Goal: Navigation & Orientation: Find specific page/section

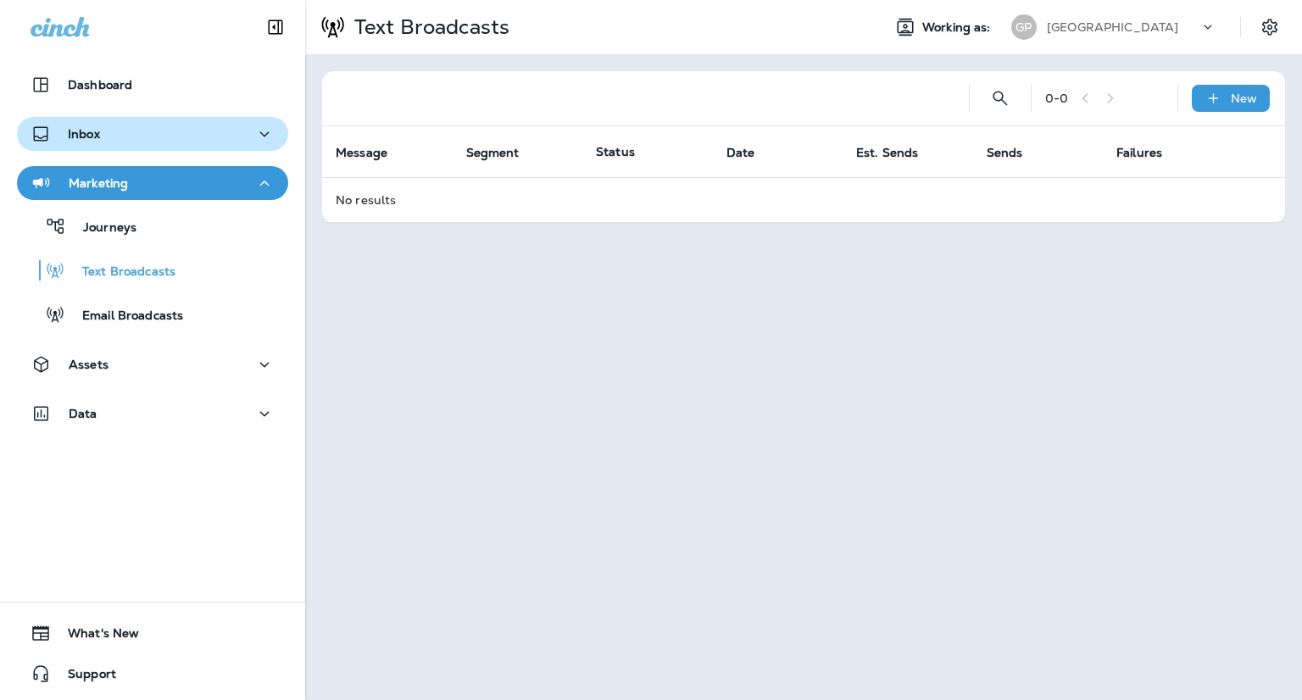
click at [122, 140] on div "Inbox" at bounding box center [153, 134] width 244 height 21
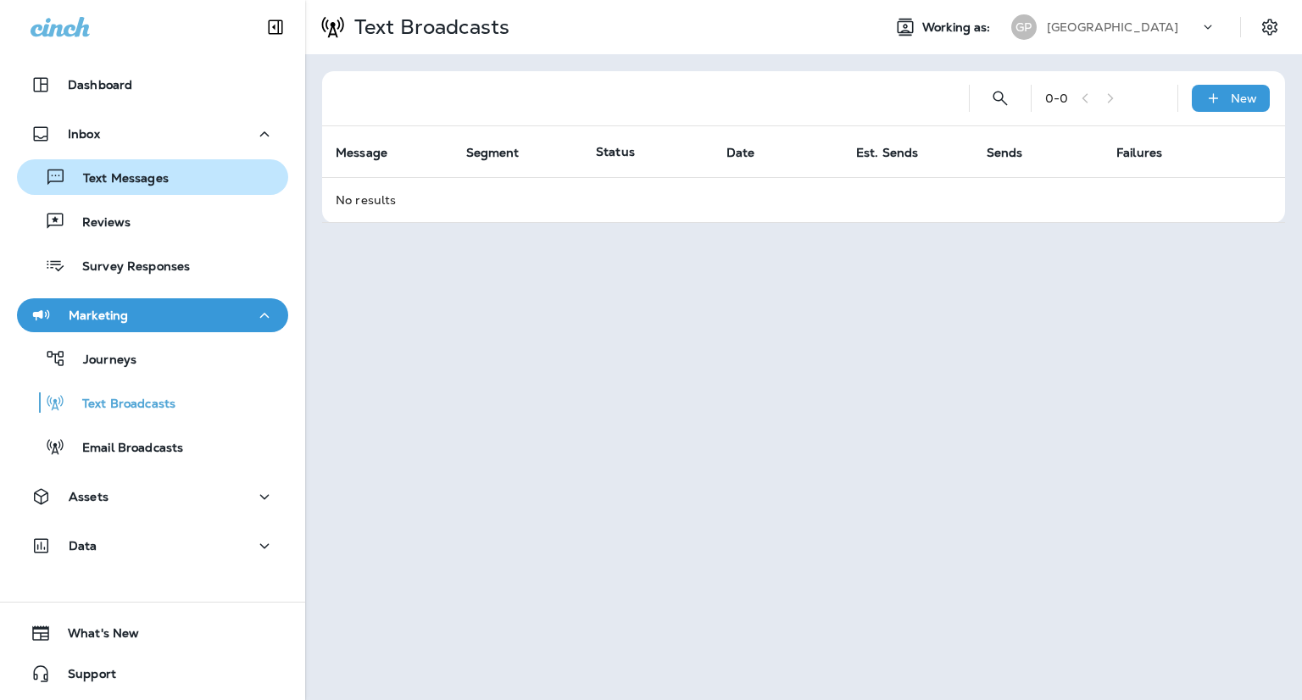
click at [127, 187] on div "Text Messages" at bounding box center [96, 176] width 145 height 25
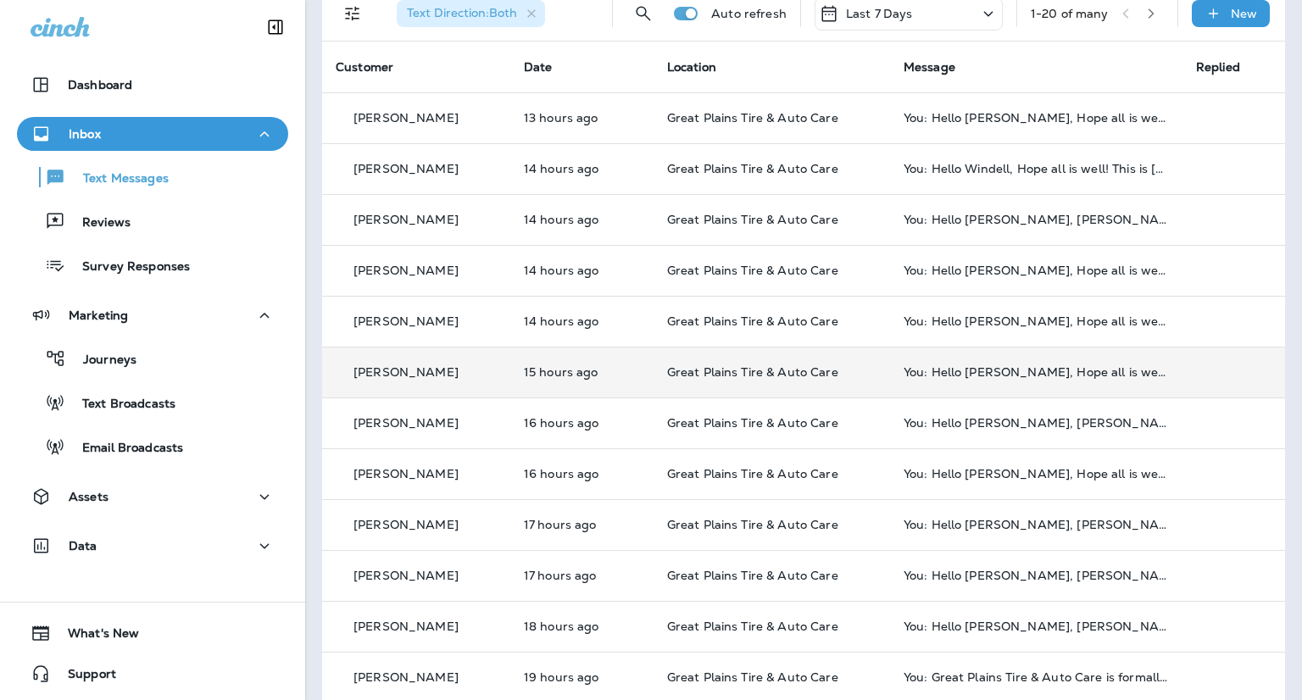
scroll to position [169, 0]
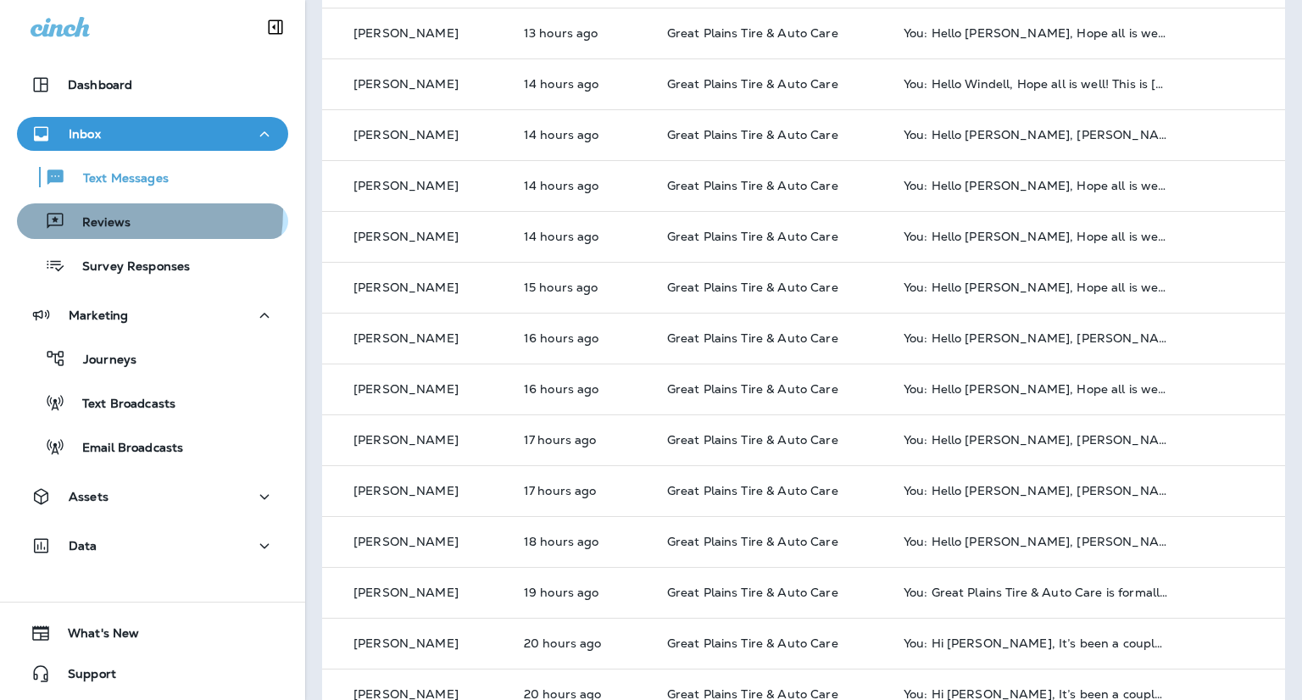
click at [88, 209] on div "Reviews" at bounding box center [77, 220] width 107 height 25
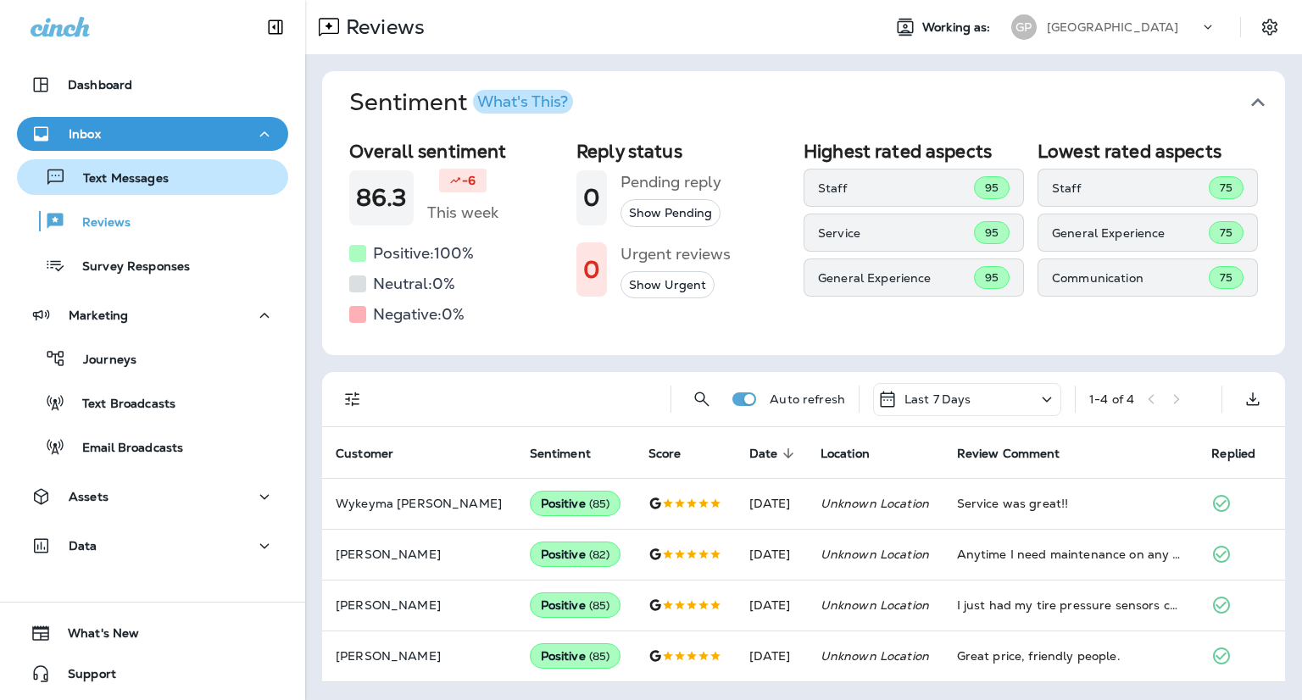
click at [133, 175] on p "Text Messages" at bounding box center [117, 179] width 103 height 16
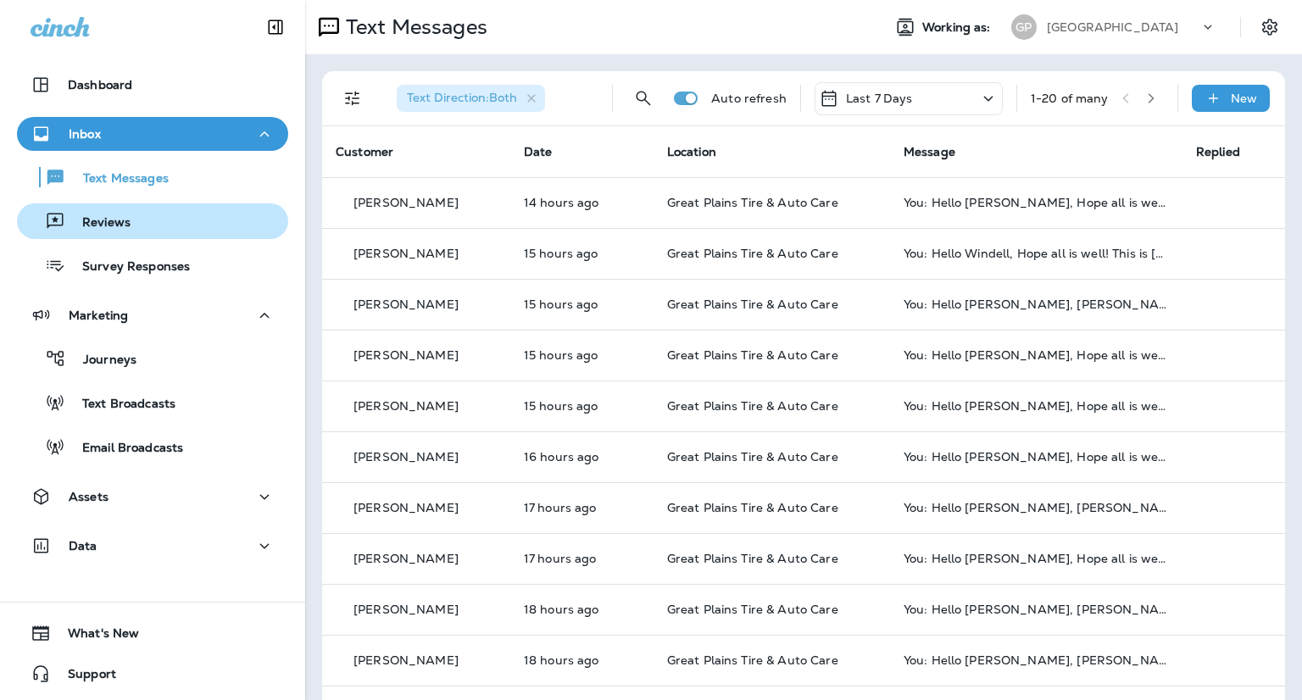
click at [166, 216] on div "Reviews" at bounding box center [153, 220] width 258 height 25
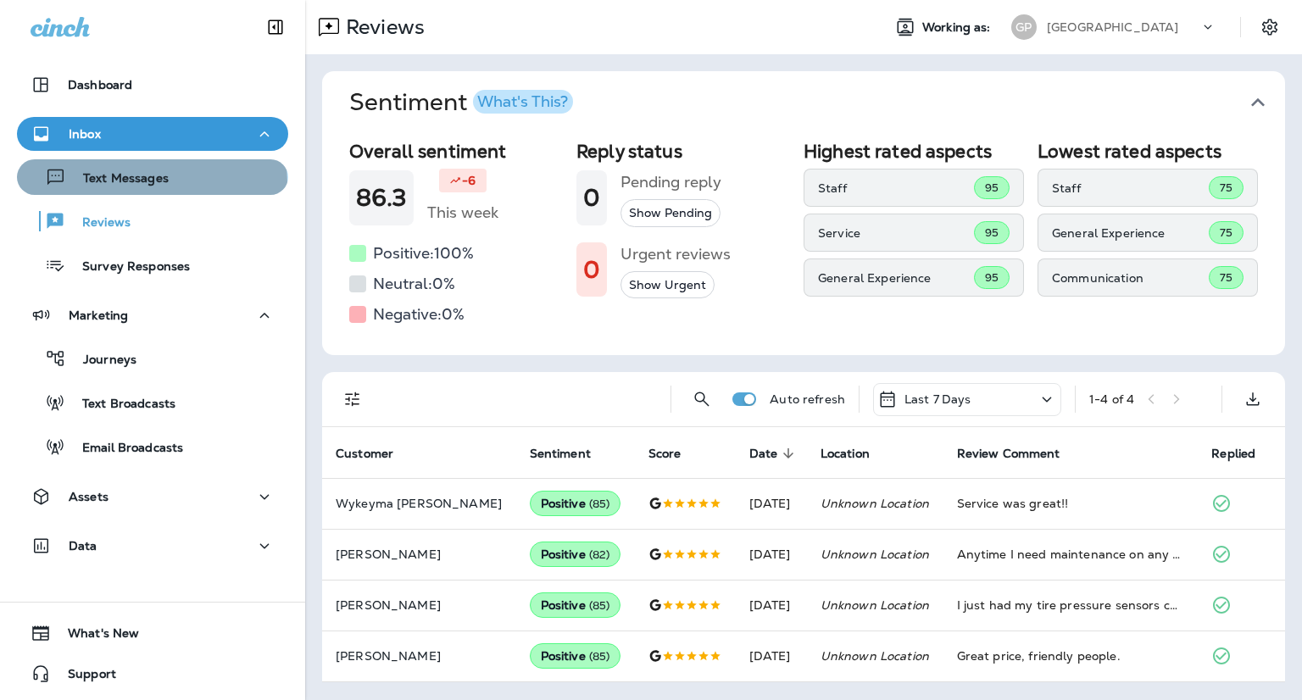
click at [151, 182] on p "Text Messages" at bounding box center [117, 179] width 103 height 16
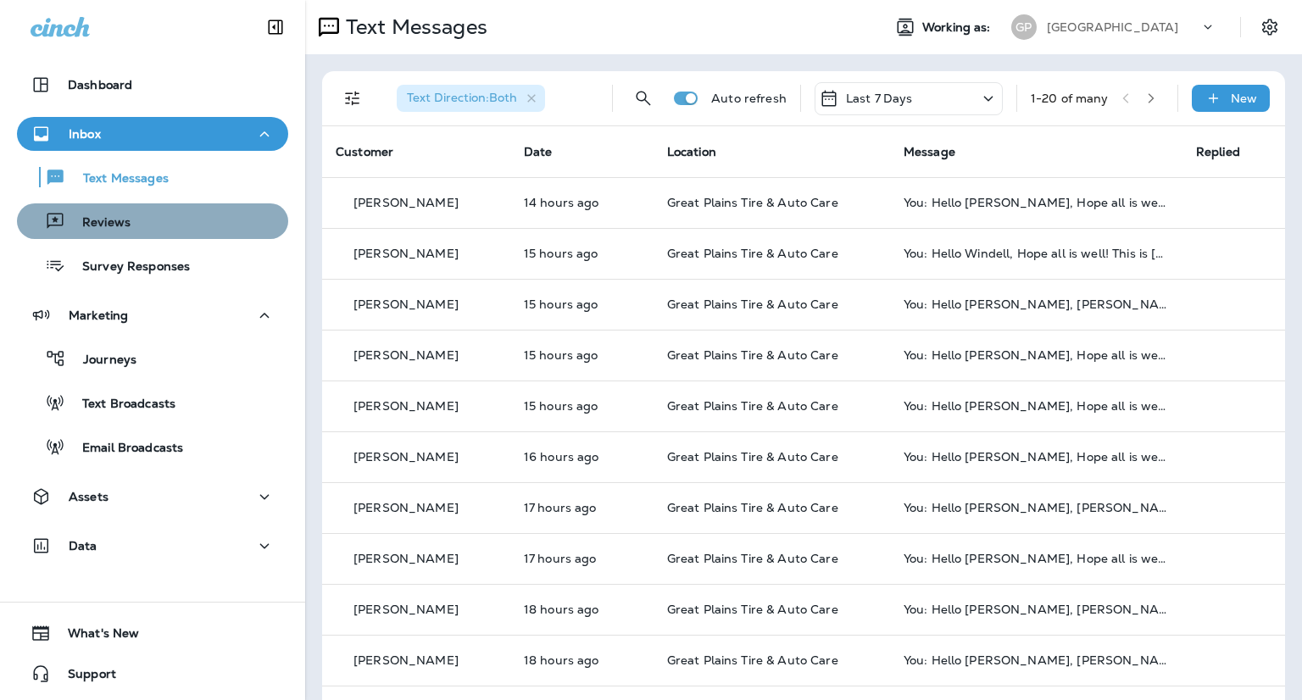
click at [170, 228] on div "Reviews" at bounding box center [153, 220] width 258 height 25
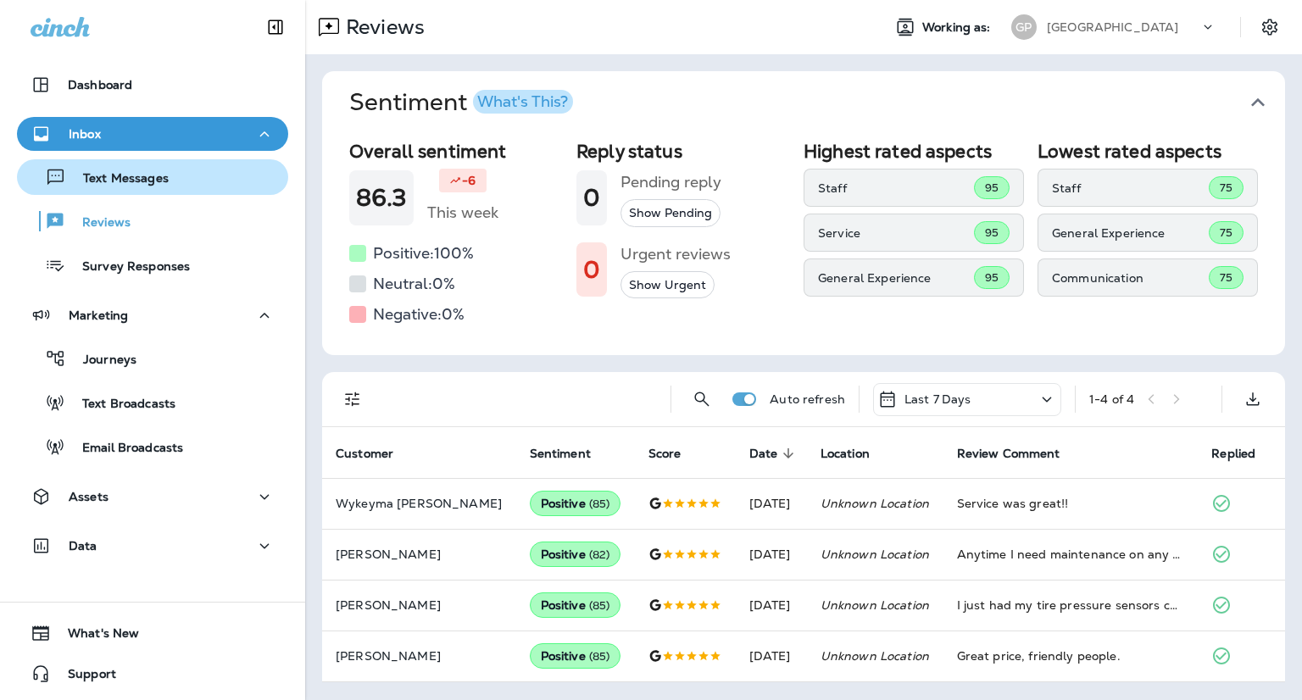
click at [136, 184] on p "Text Messages" at bounding box center [117, 179] width 103 height 16
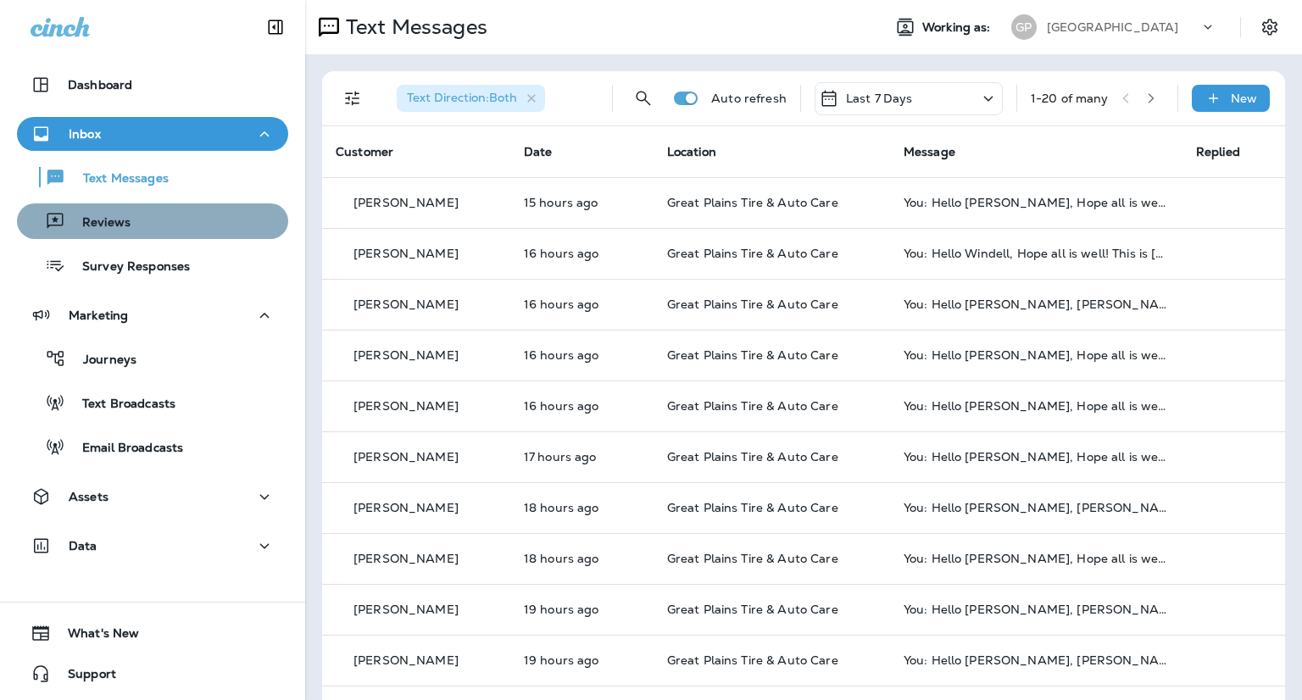
click at [190, 223] on div "Reviews" at bounding box center [153, 220] width 258 height 25
